Goal: Task Accomplishment & Management: Manage account settings

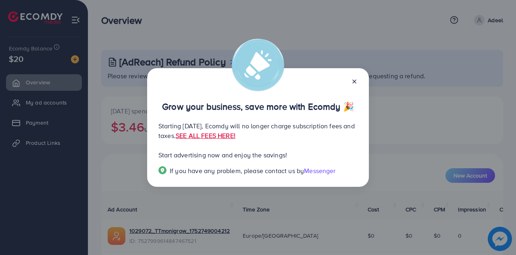
click at [356, 81] on icon at bounding box center [354, 81] width 6 height 6
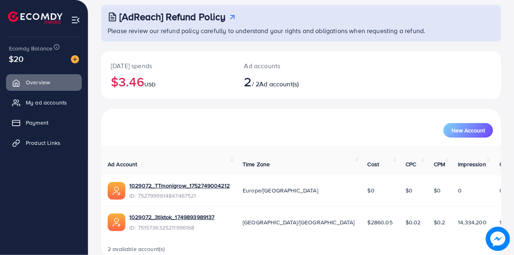
scroll to position [54, 0]
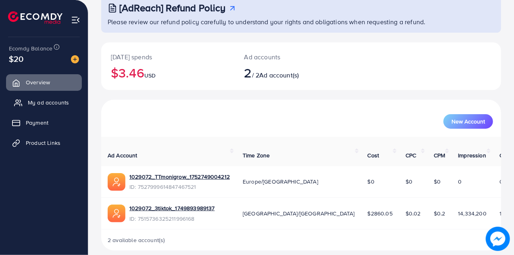
click at [45, 105] on span "My ad accounts" at bounding box center [48, 102] width 41 height 8
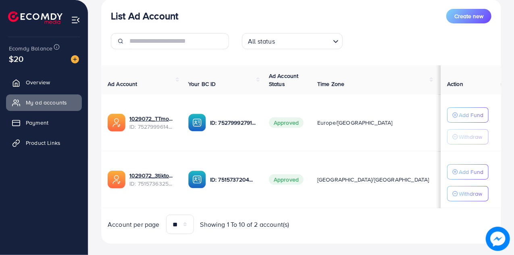
scroll to position [107, 0]
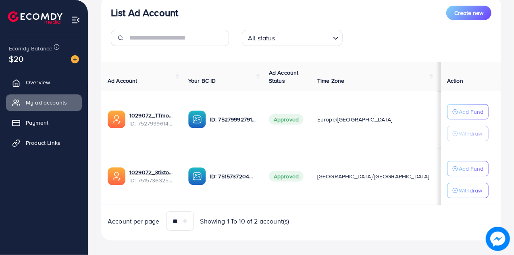
scroll to position [107, 0]
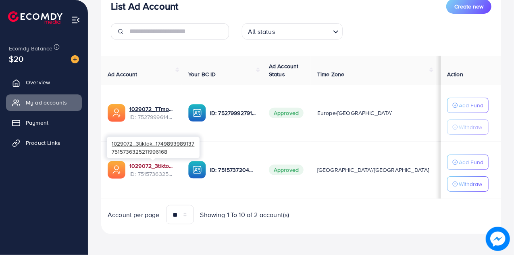
click at [157, 164] on link "1029072_3tiktok_1749893989137" at bounding box center [152, 166] width 46 height 8
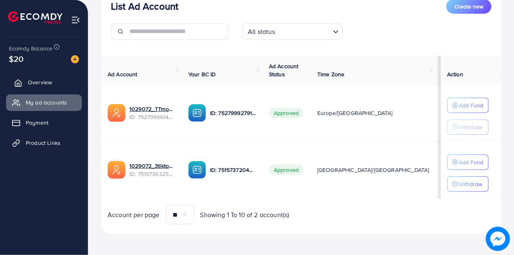
click at [37, 84] on span "Overview" at bounding box center [40, 82] width 24 height 8
